Goal: Entertainment & Leisure: Consume media (video, audio)

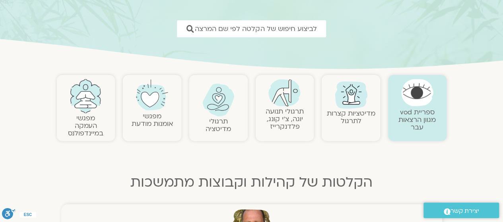
scroll to position [108, 0]
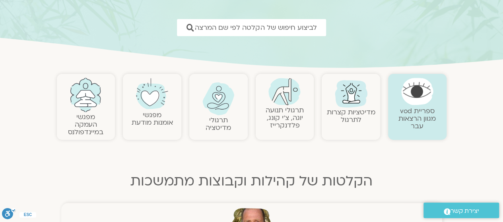
click at [212, 122] on link "תרגולי מדיטציה" at bounding box center [217, 124] width 25 height 17
click at [209, 112] on img at bounding box center [218, 98] width 32 height 33
click at [211, 120] on link "תרגולי מדיטציה" at bounding box center [217, 124] width 25 height 17
click at [358, 107] on img at bounding box center [351, 93] width 38 height 38
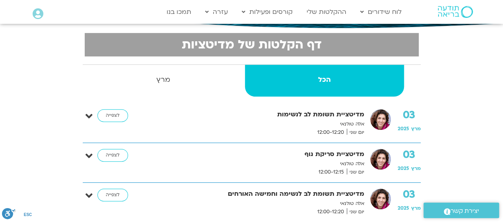
scroll to position [162, 0]
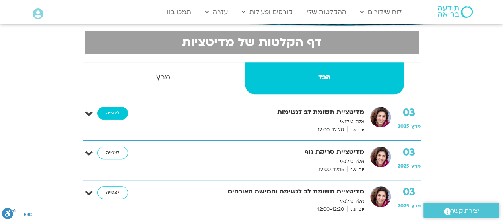
click at [106, 114] on link "לצפייה" at bounding box center [112, 113] width 31 height 13
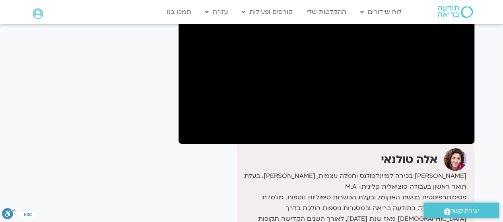
scroll to position [104, 0]
